Goal: Transaction & Acquisition: Subscribe to service/newsletter

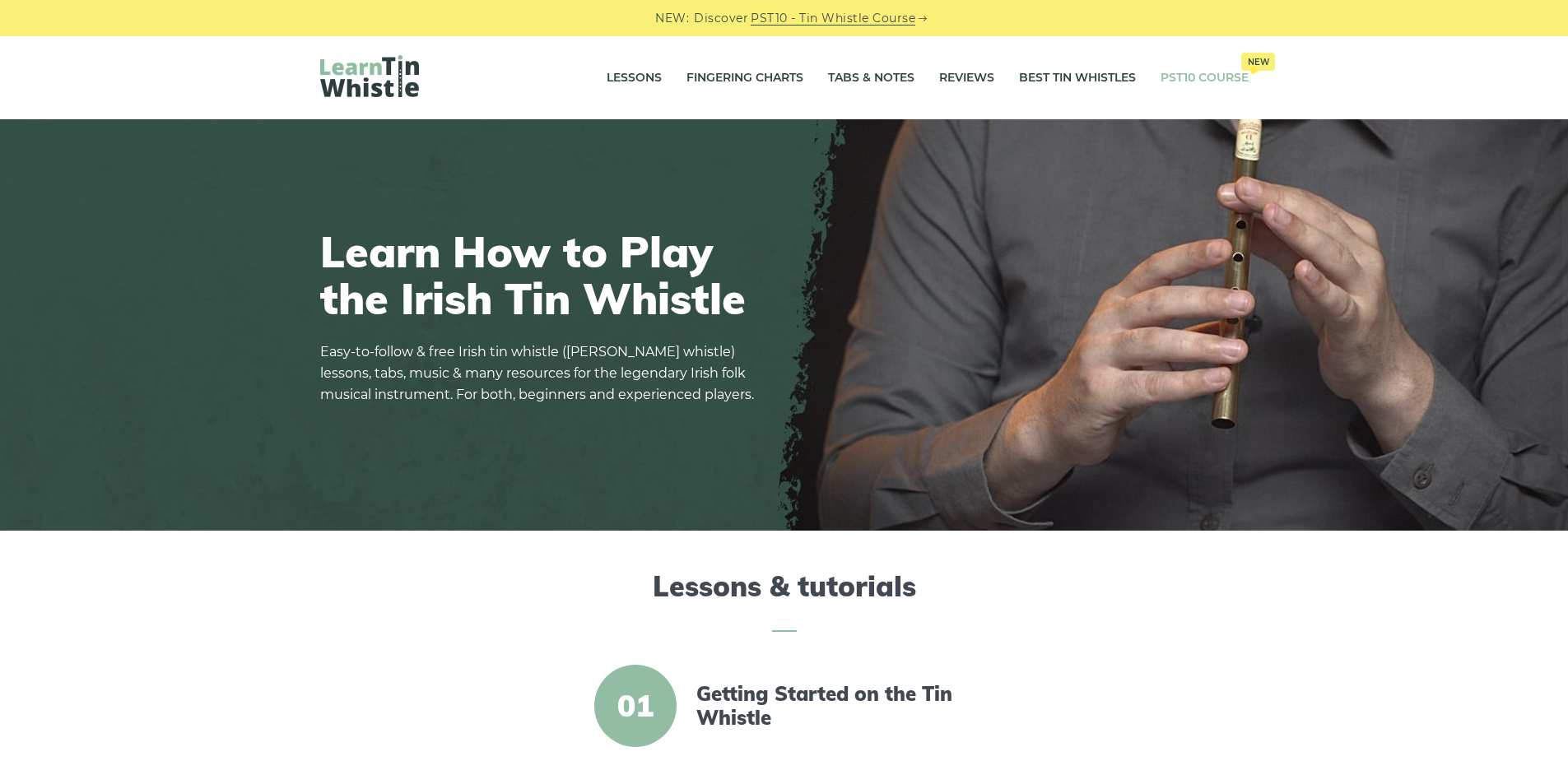
click at [1176, 83] on link "PST10 Course New" at bounding box center [1204, 78] width 88 height 41
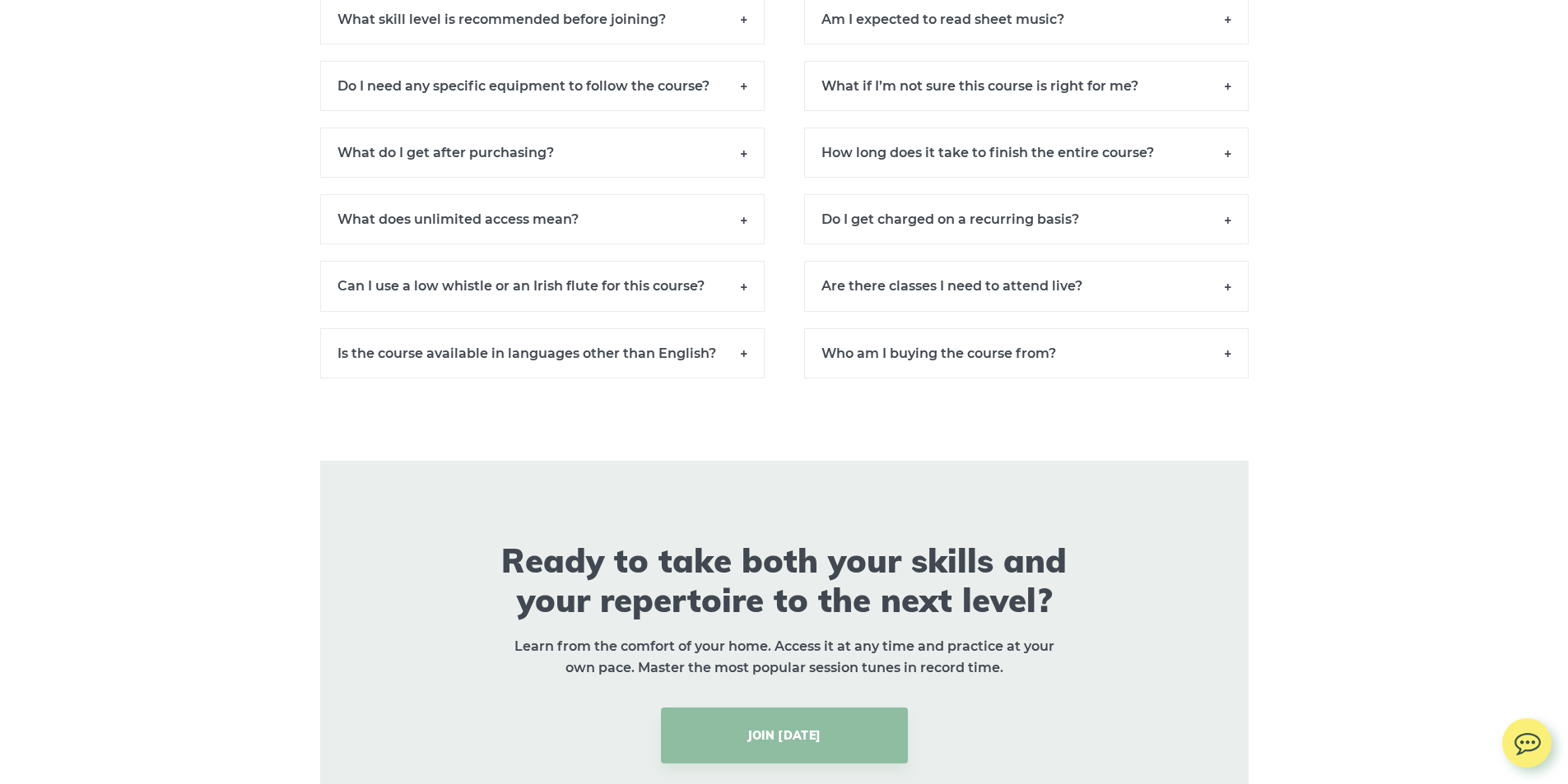
scroll to position [11644, 0]
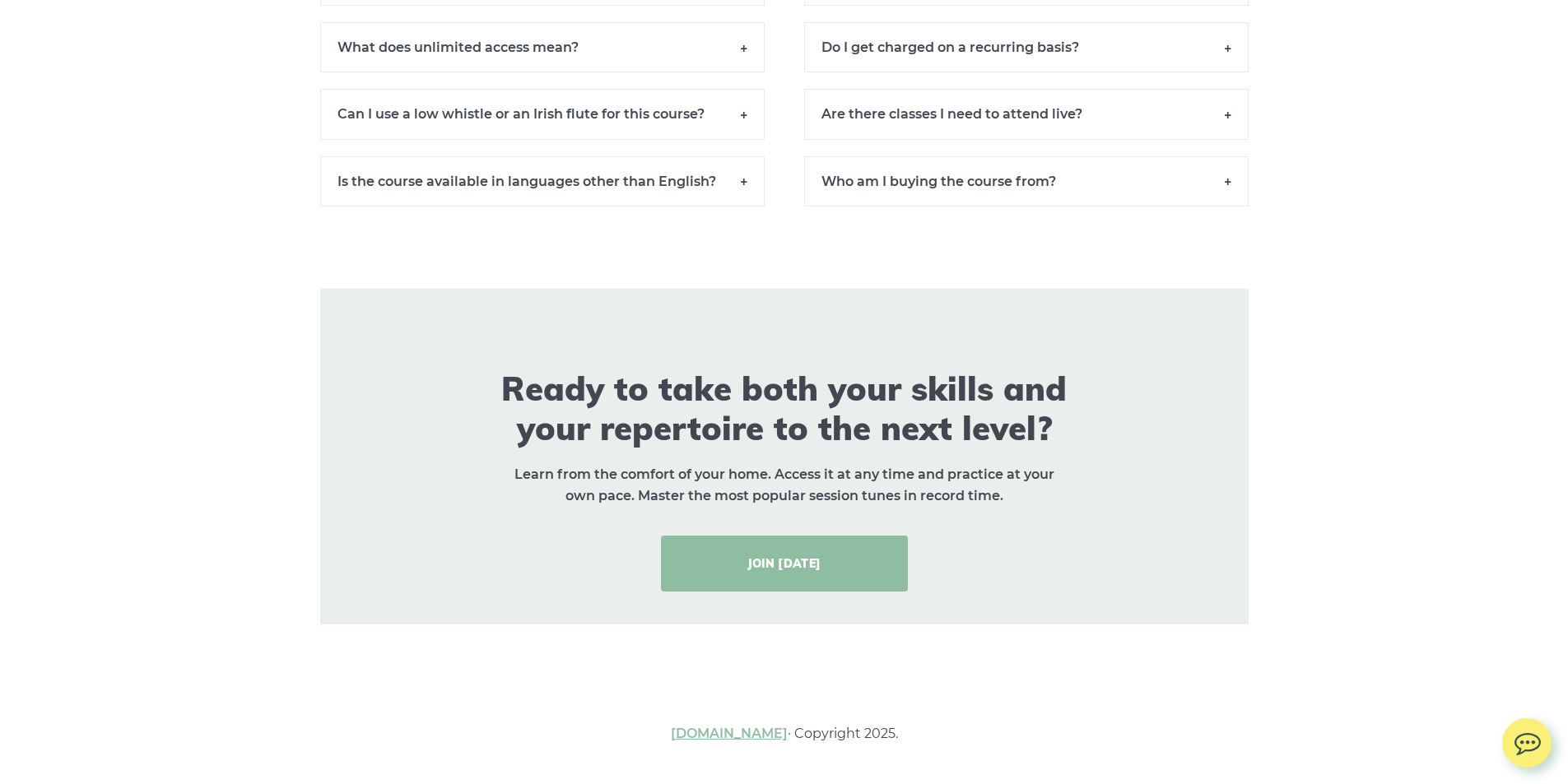
click at [824, 574] on link "JOIN [DATE]" at bounding box center [784, 563] width 247 height 56
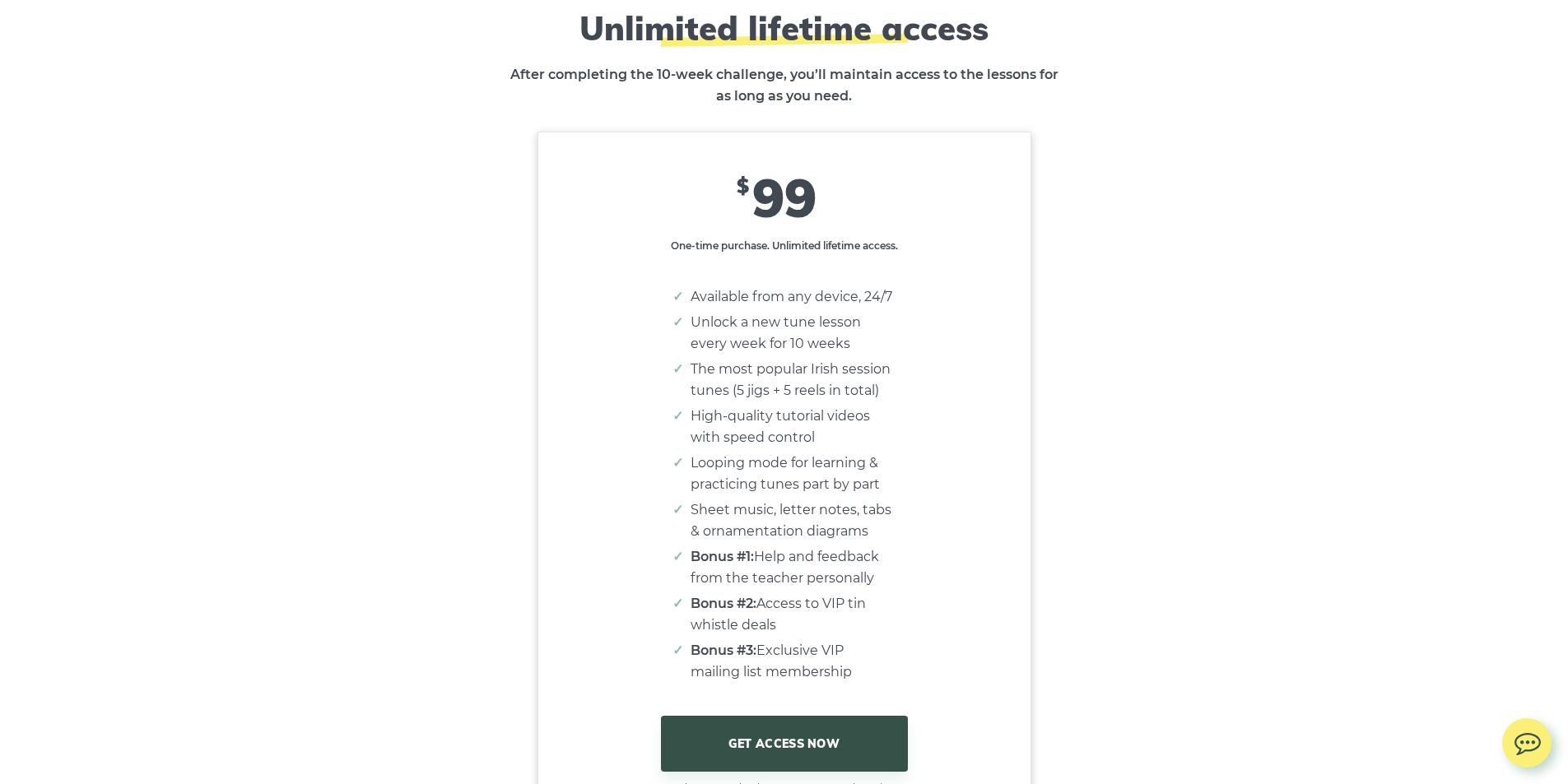
scroll to position [9915, 0]
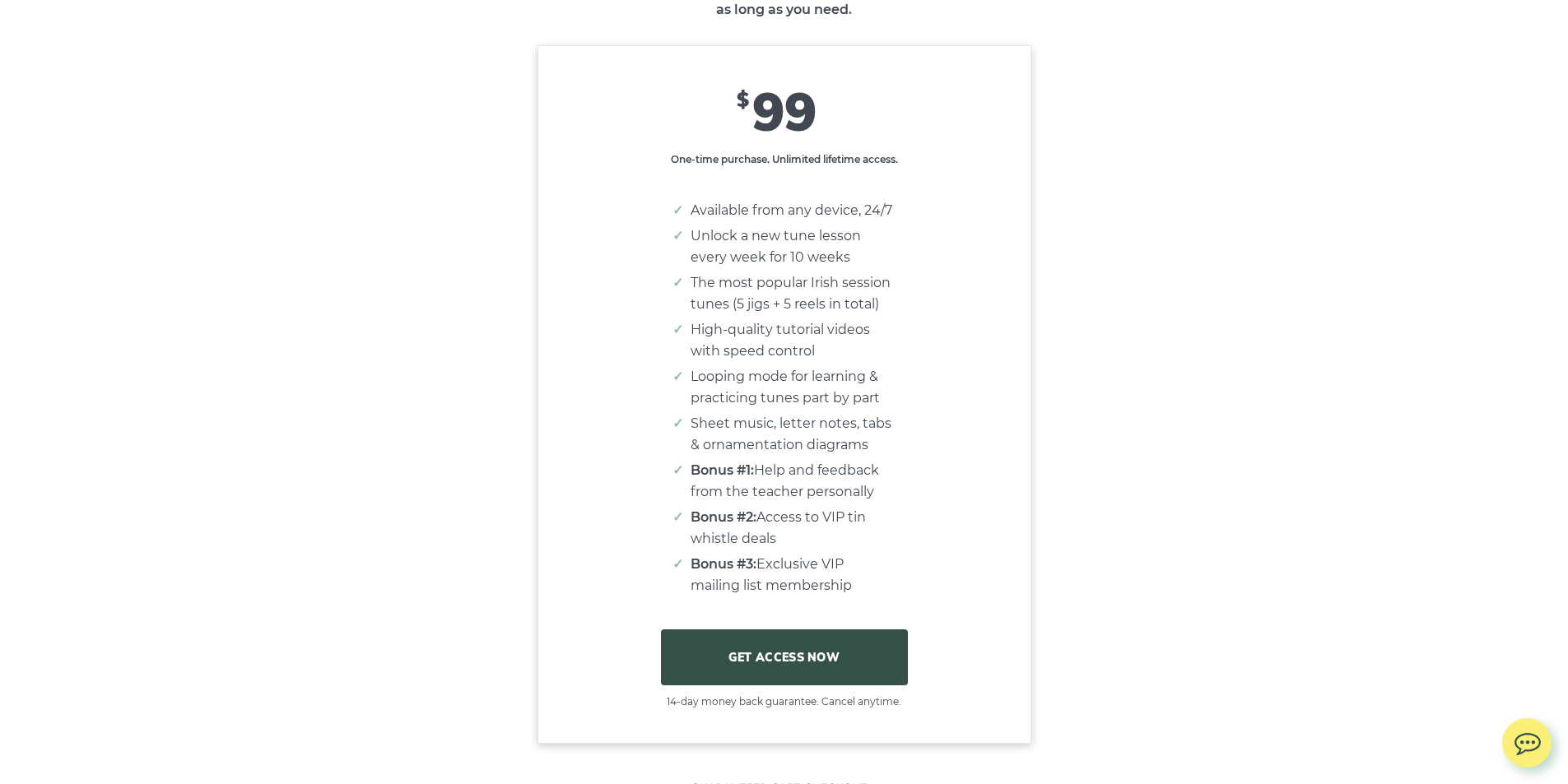
click at [844, 666] on link "GET ACCESS NOW" at bounding box center [784, 657] width 247 height 56
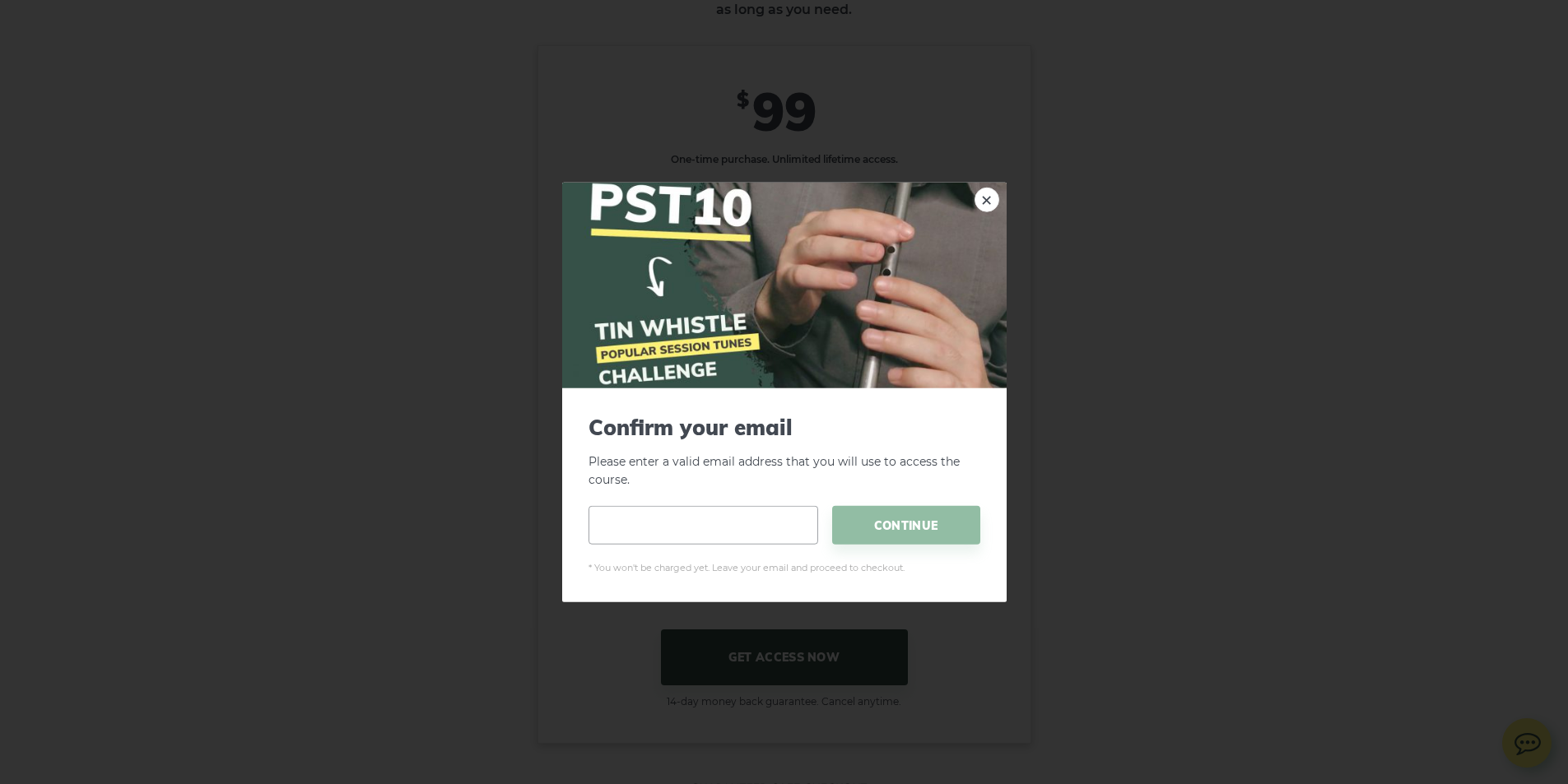
click at [752, 529] on input "email" at bounding box center [703, 524] width 229 height 39
type input "**********"
click at [875, 518] on span "CONTINUE" at bounding box center [906, 524] width 148 height 39
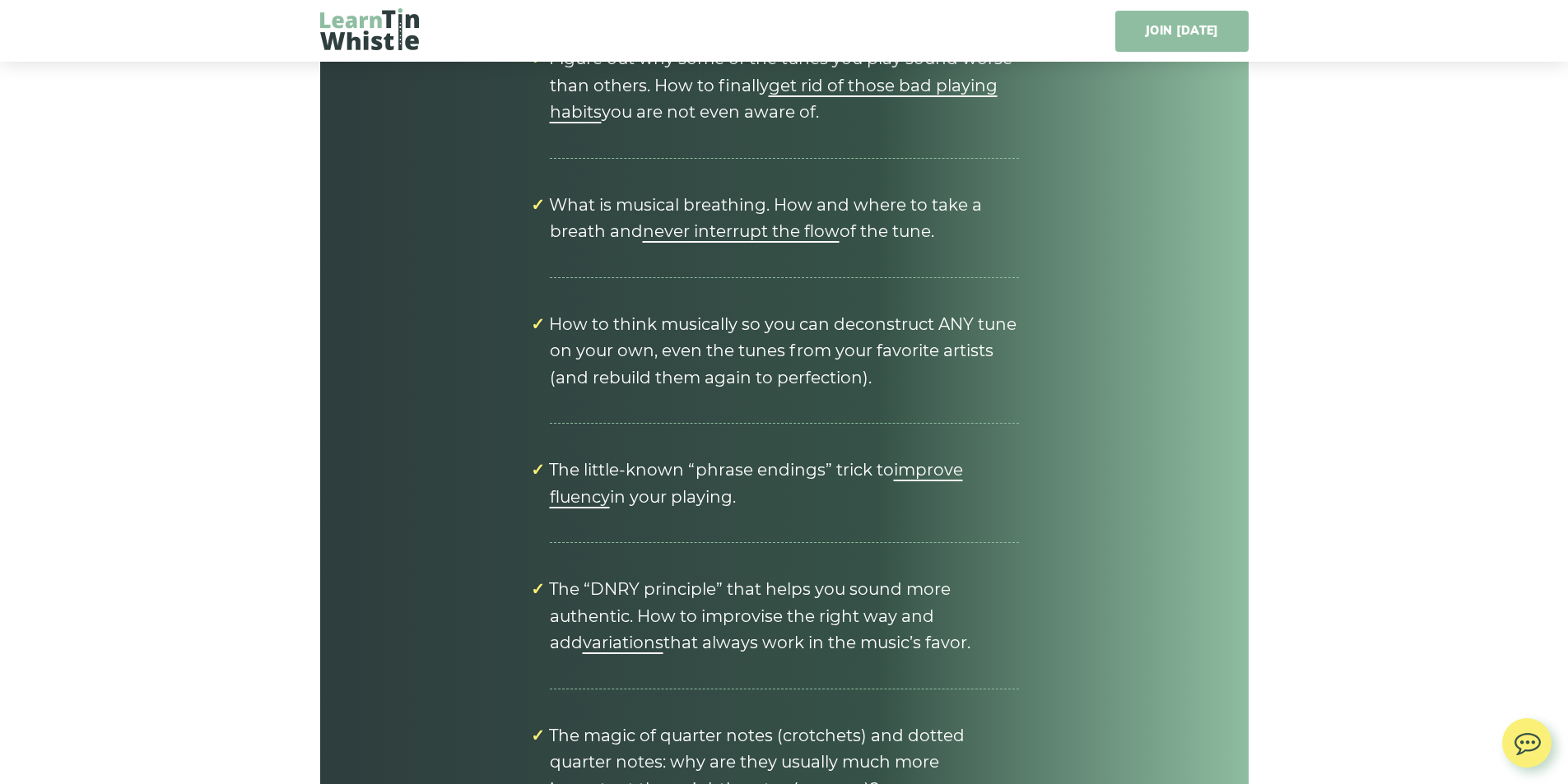
click at [1146, 22] on link "JOIN [DATE]" at bounding box center [1182, 32] width 132 height 41
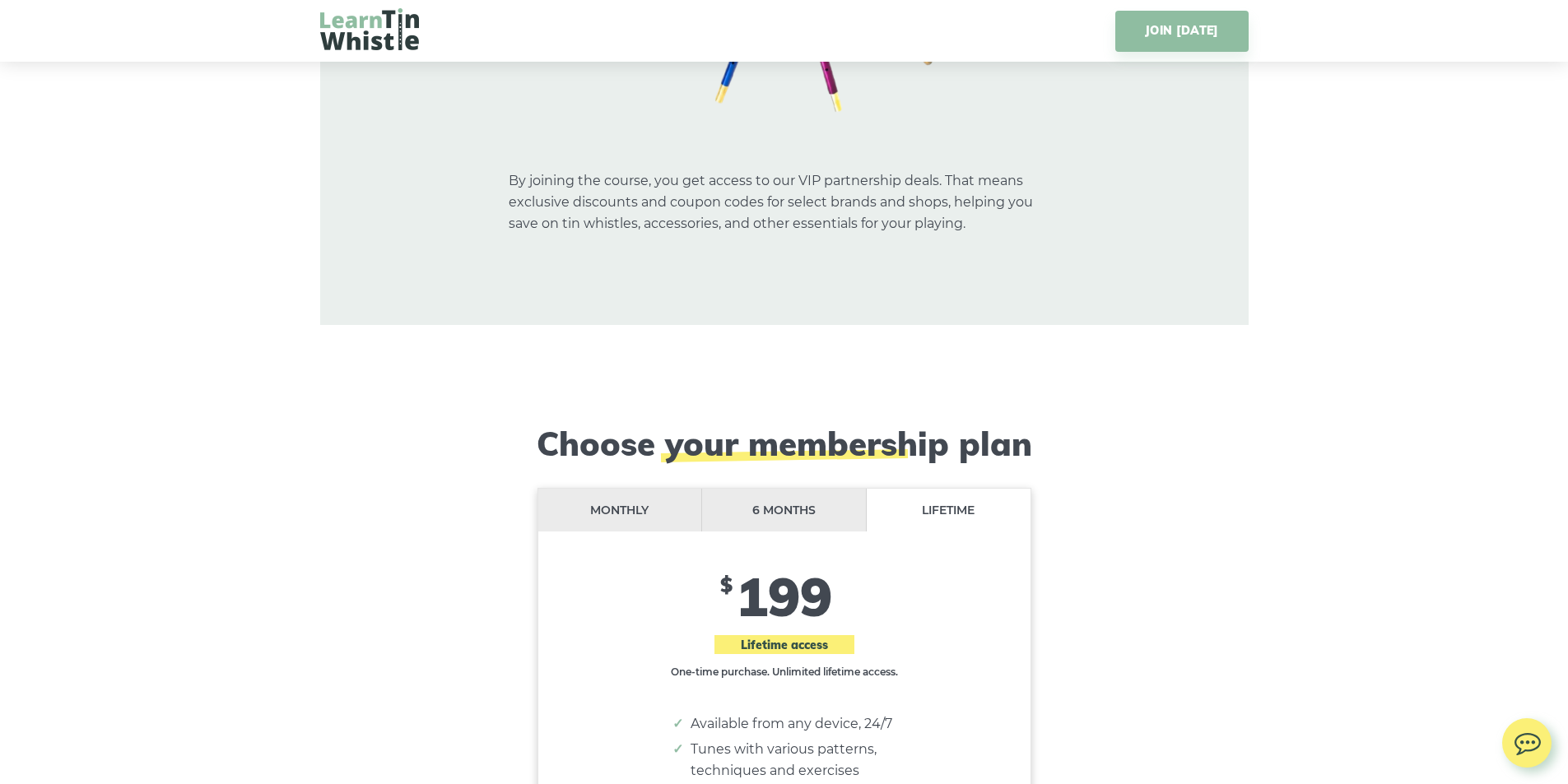
scroll to position [13113, 0]
